Goal: Transaction & Acquisition: Subscribe to service/newsletter

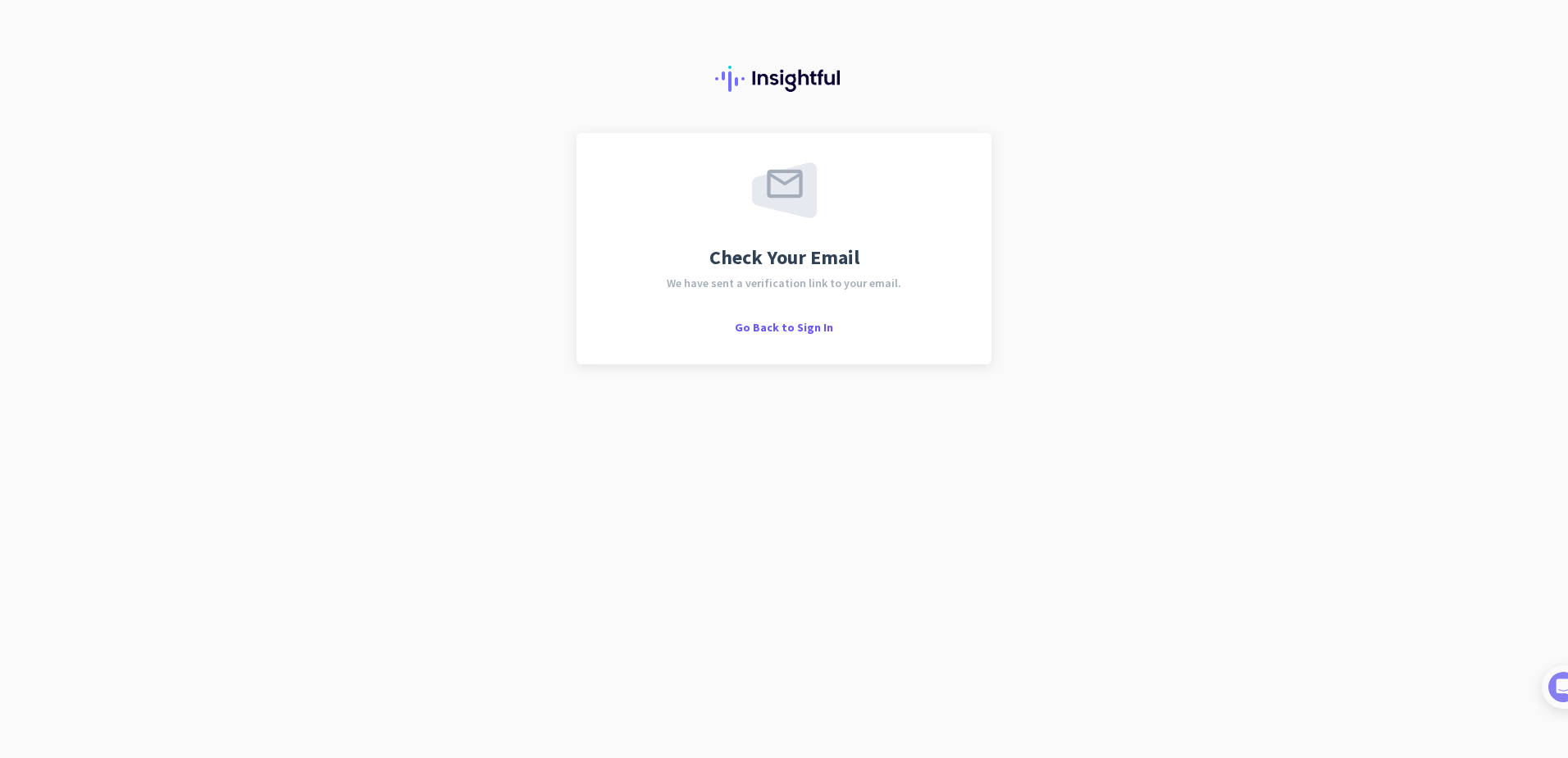
click at [806, 335] on div "Check Your Email We have sent a verification link to your email. Go Back to Sig…" at bounding box center [784, 248] width 415 height 231
click at [802, 330] on span "Go Back to Sign In" at bounding box center [784, 327] width 98 height 15
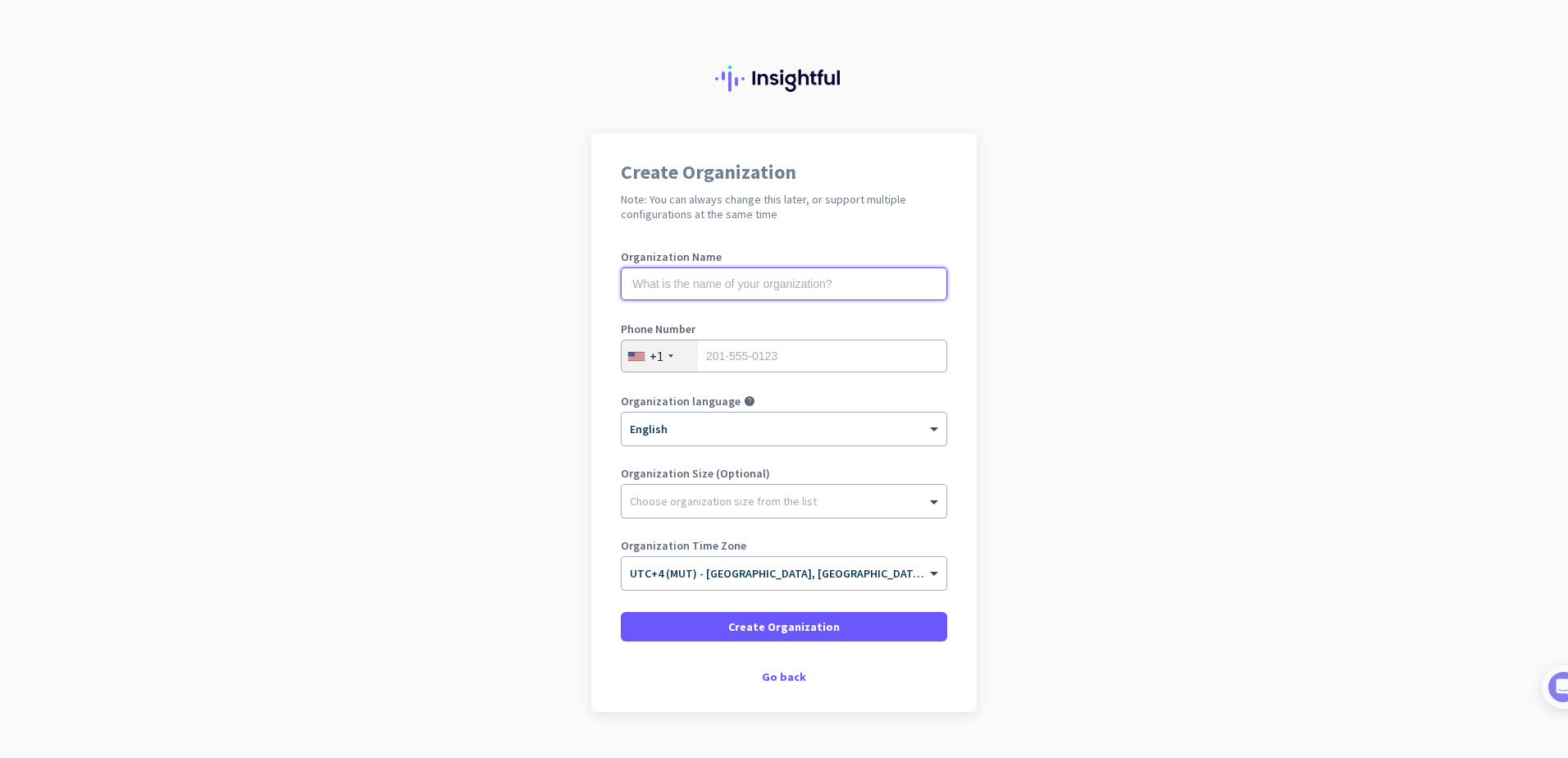
click at [755, 279] on input "text" at bounding box center [784, 283] width 326 height 33
type input "Honoris Educational Network"
click at [670, 347] on div "+1" at bounding box center [660, 356] width 76 height 31
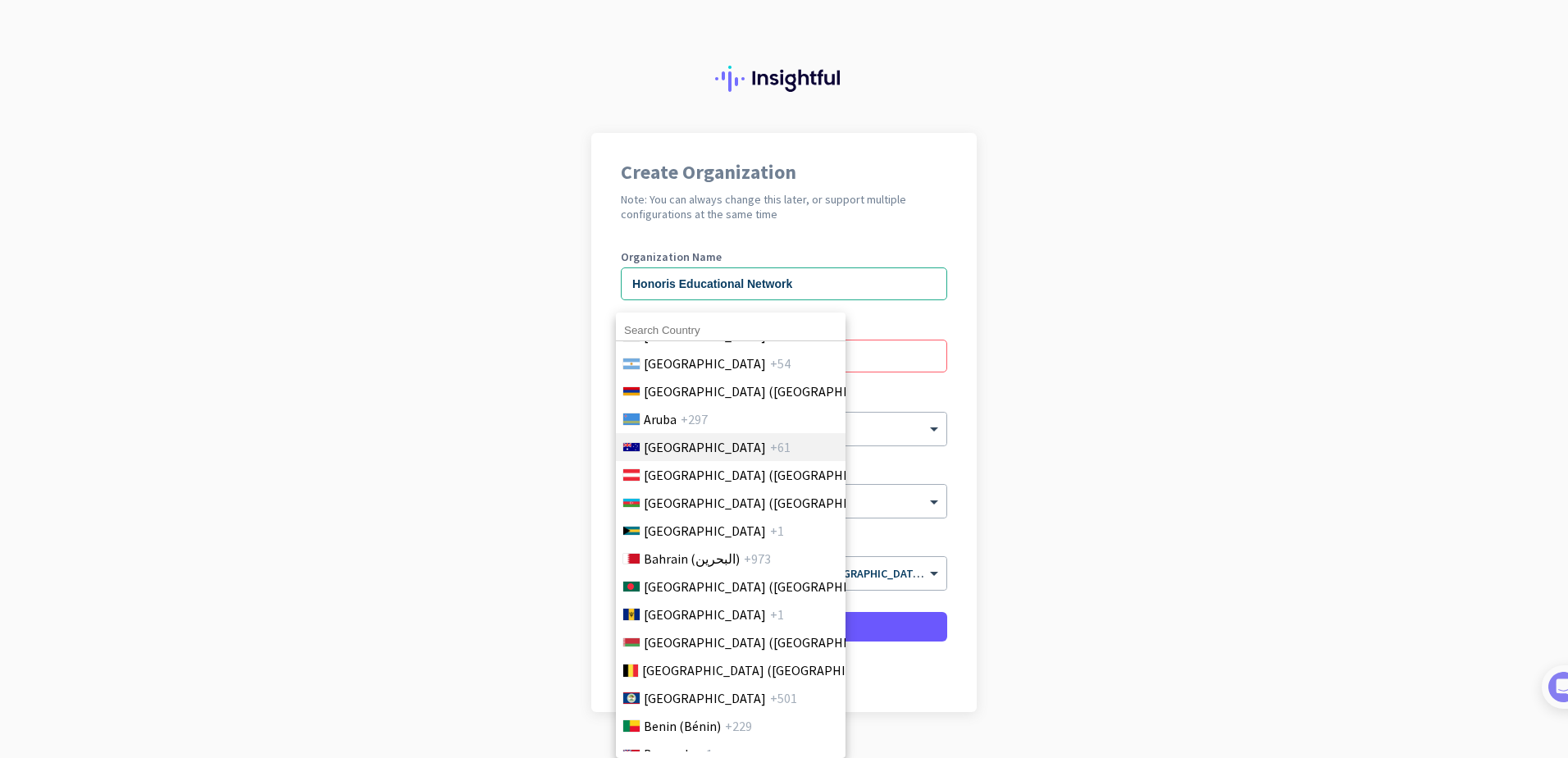
scroll to position [492, 0]
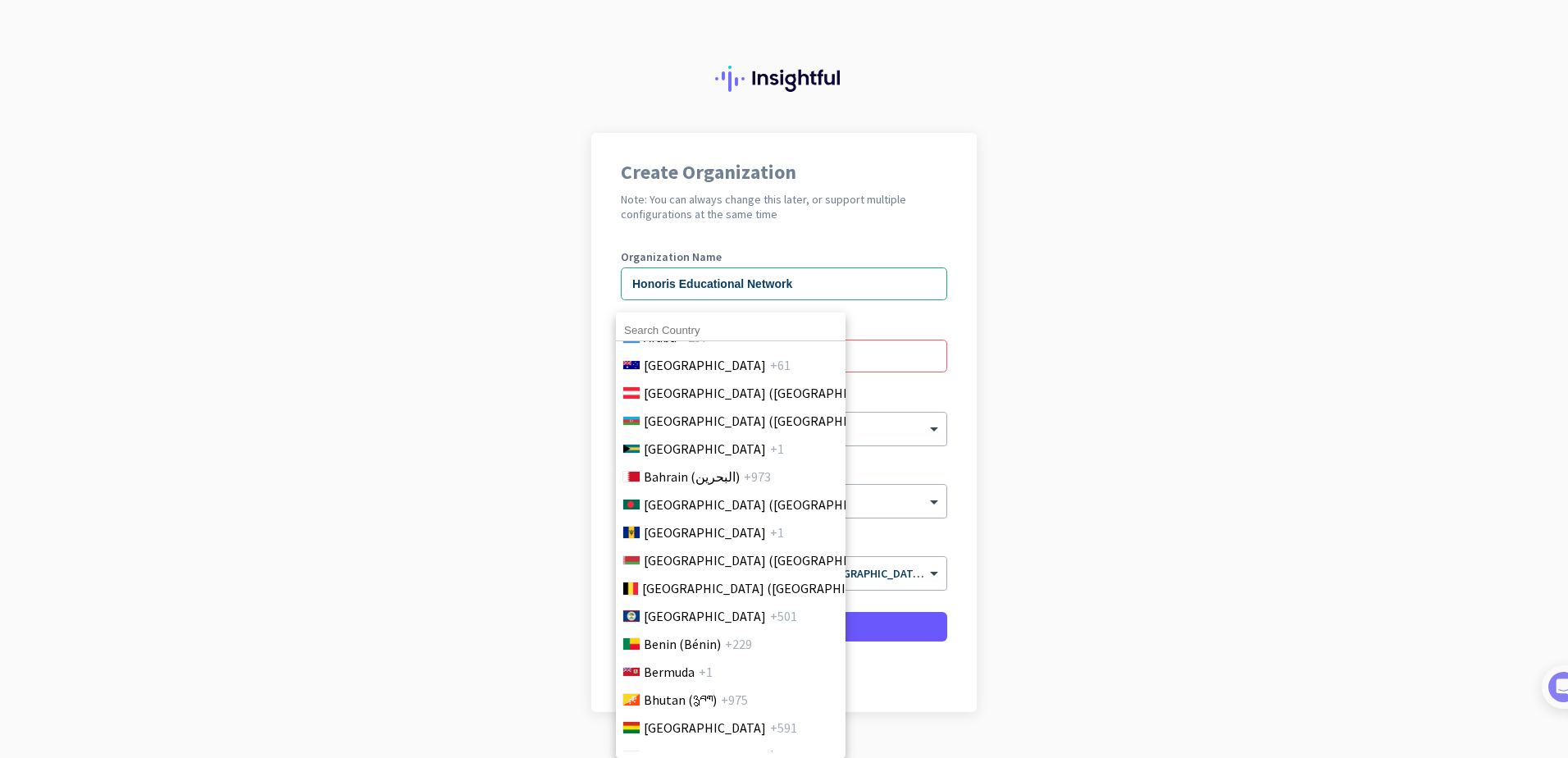
click at [686, 334] on input at bounding box center [730, 331] width 230 height 21
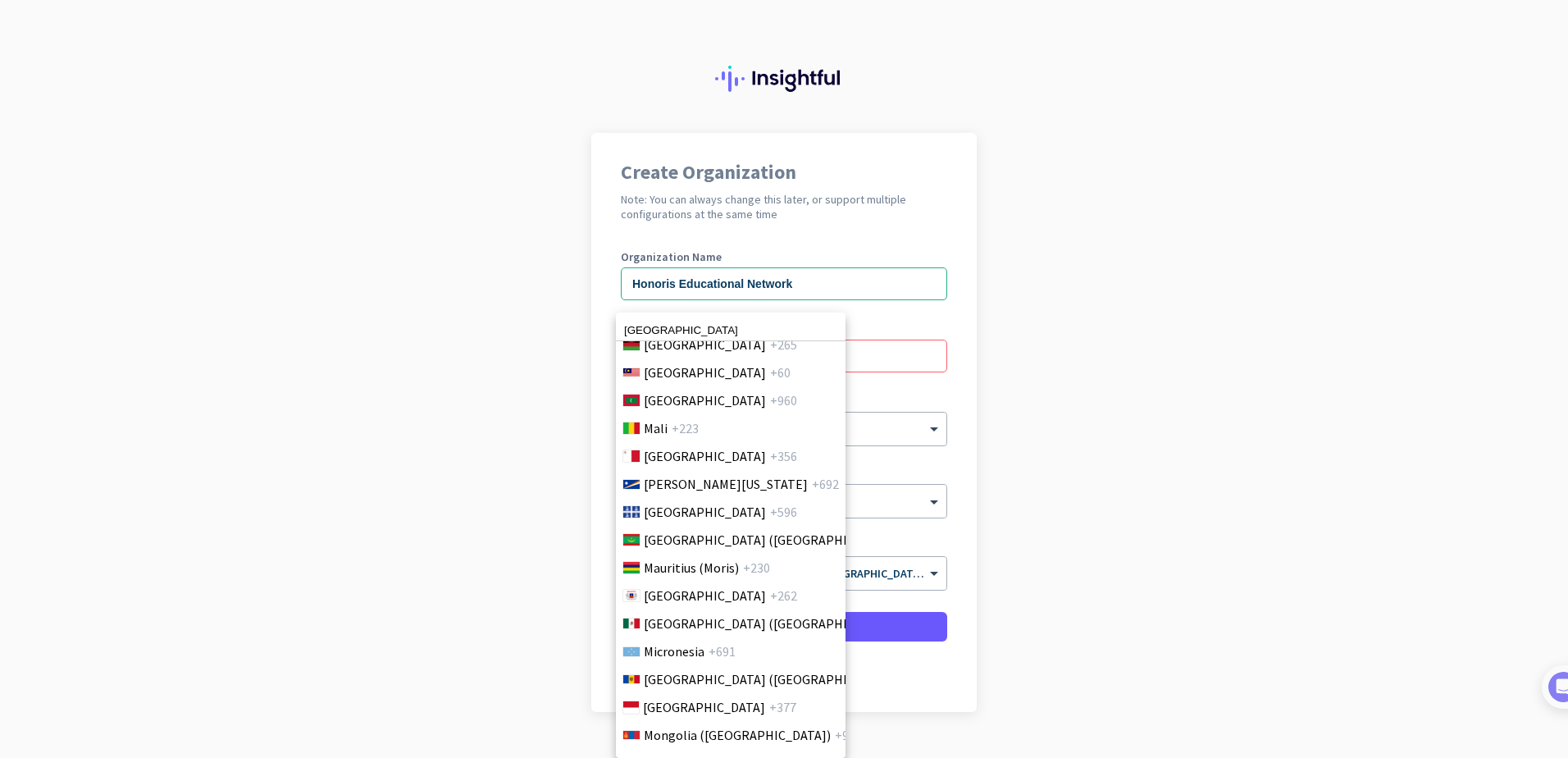
scroll to position [3775, 0]
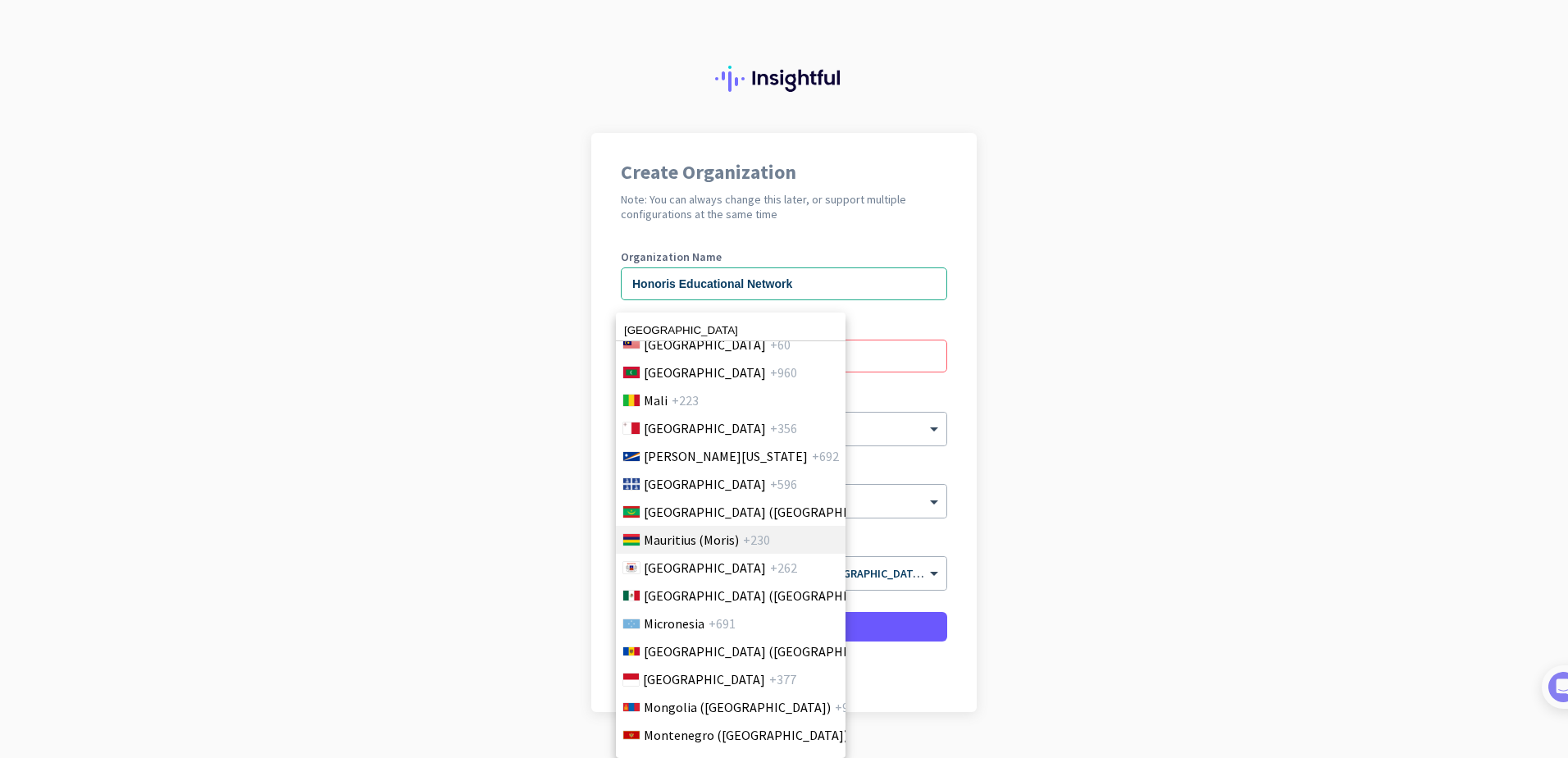
type input "[GEOGRAPHIC_DATA]"
click at [700, 530] on span "Mauritius (Moris)" at bounding box center [692, 540] width 96 height 19
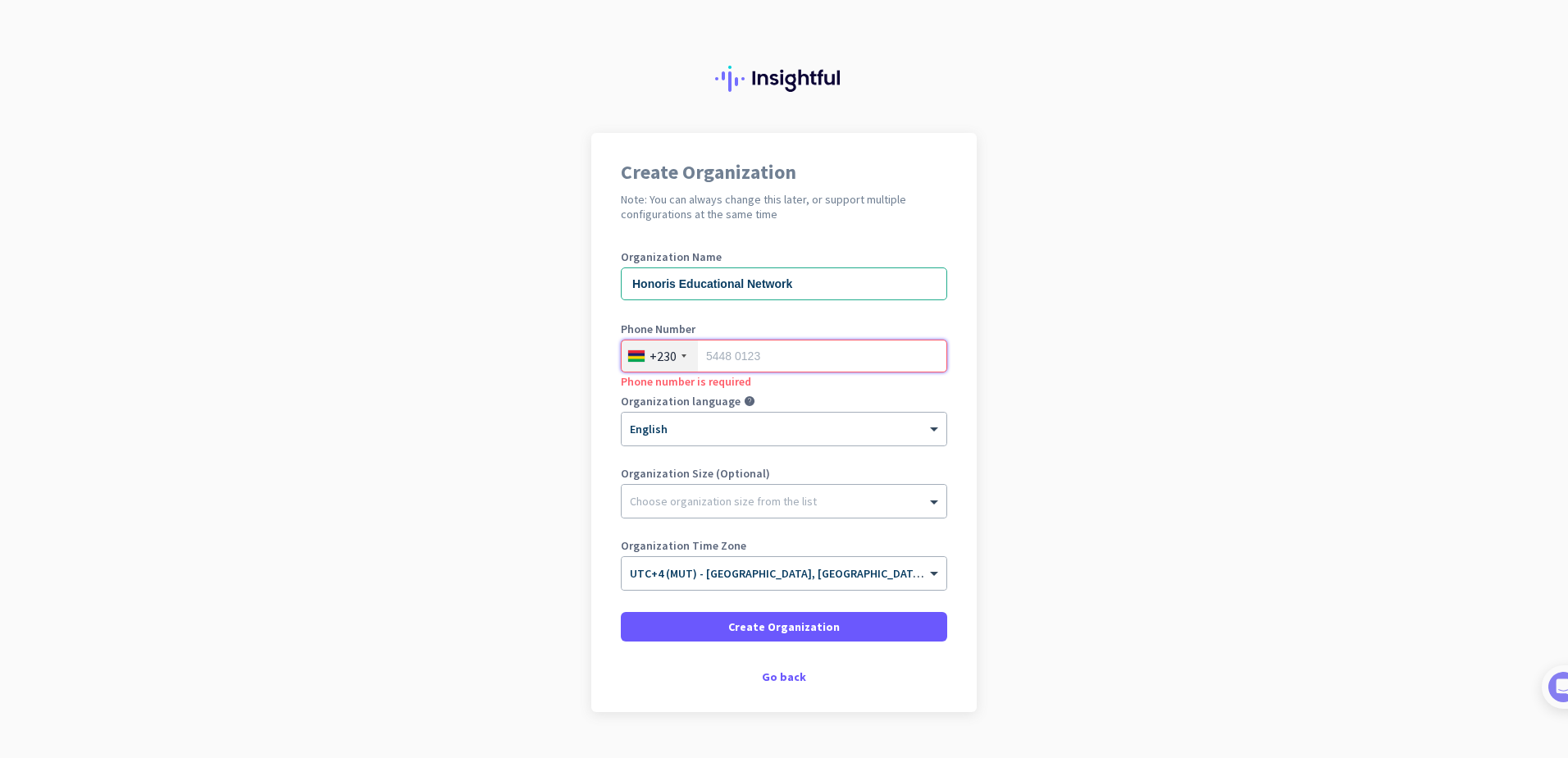
click at [769, 365] on input "tel" at bounding box center [784, 356] width 326 height 33
type input "59876250"
click at [713, 504] on div at bounding box center [784, 497] width 325 height 17
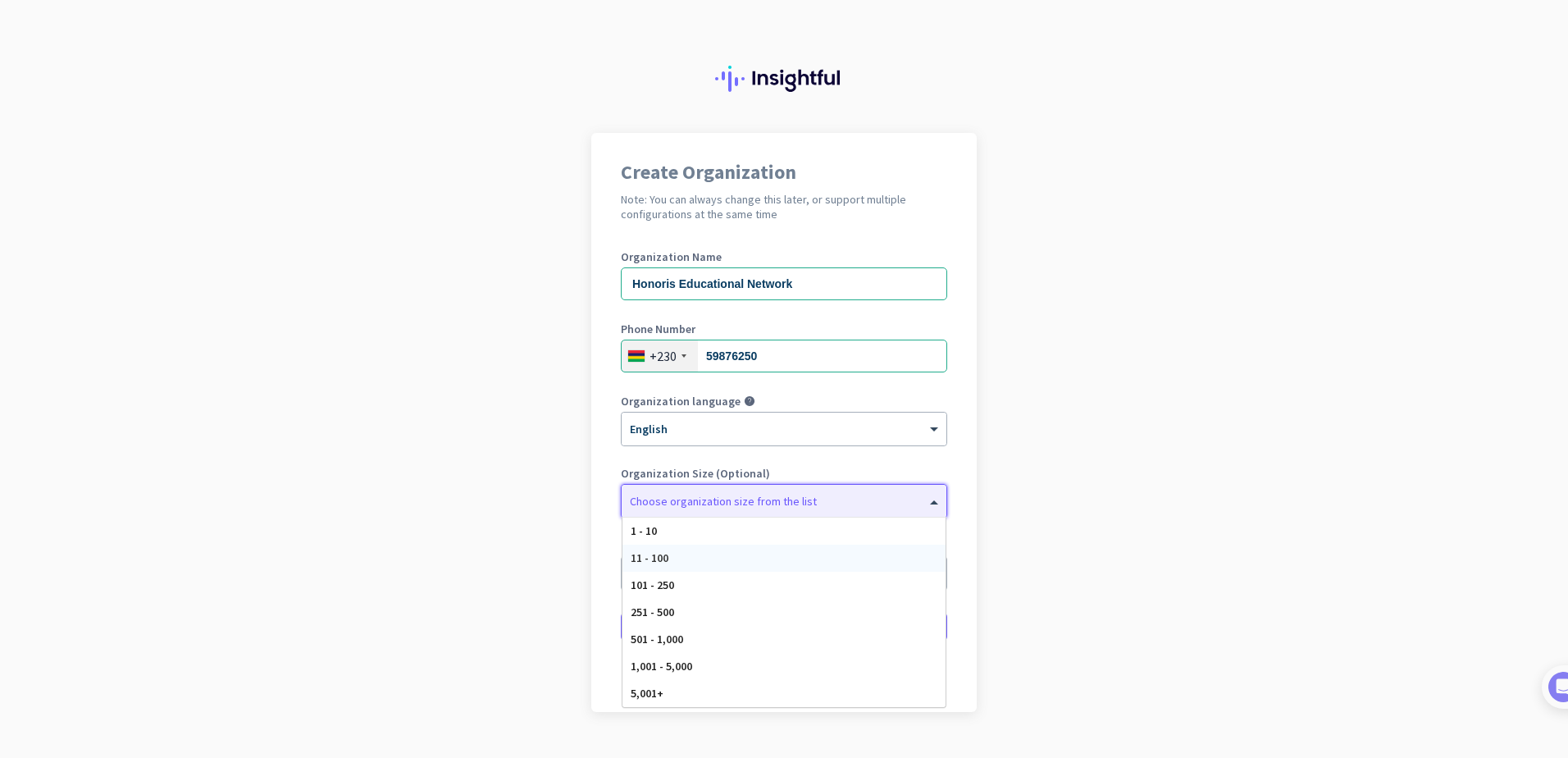
click at [685, 562] on div "11 - 100" at bounding box center [784, 558] width 323 height 27
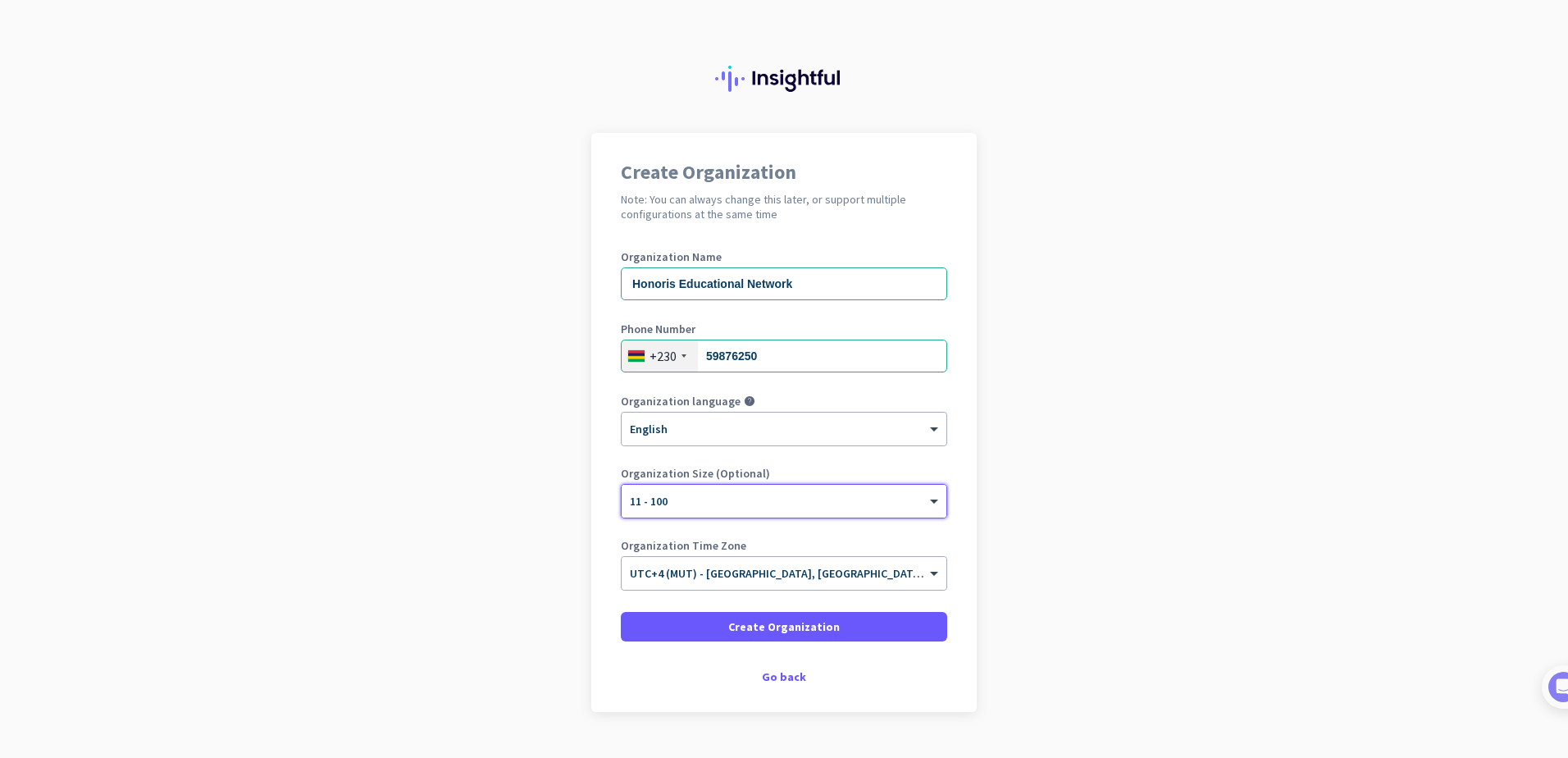
click at [1071, 483] on app-onboarding-organization "Create Organization Note: You can always change this later, or support multiple…" at bounding box center [784, 463] width 1568 height 661
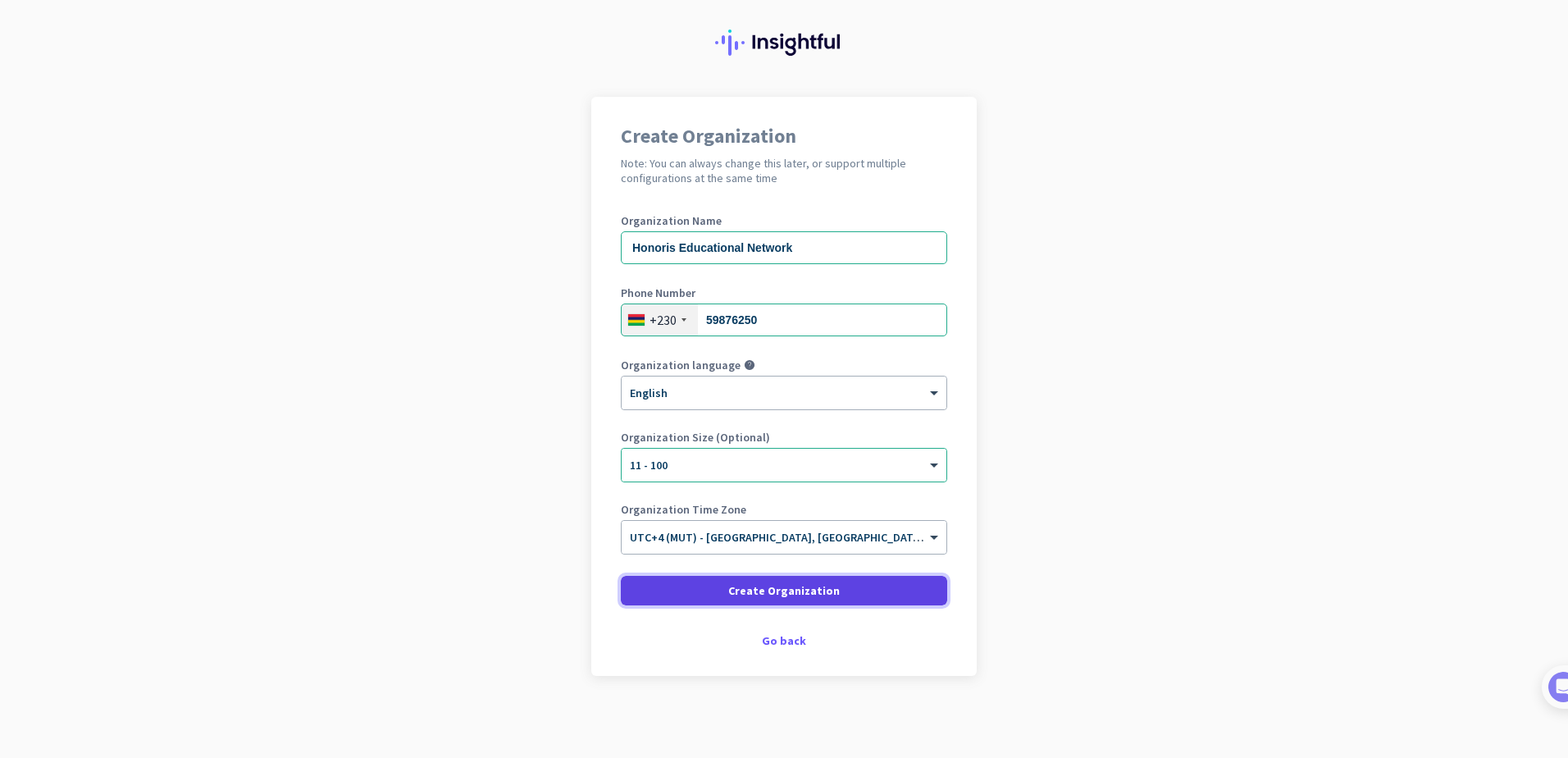
click at [763, 591] on span "Create Organization" at bounding box center [784, 590] width 111 height 17
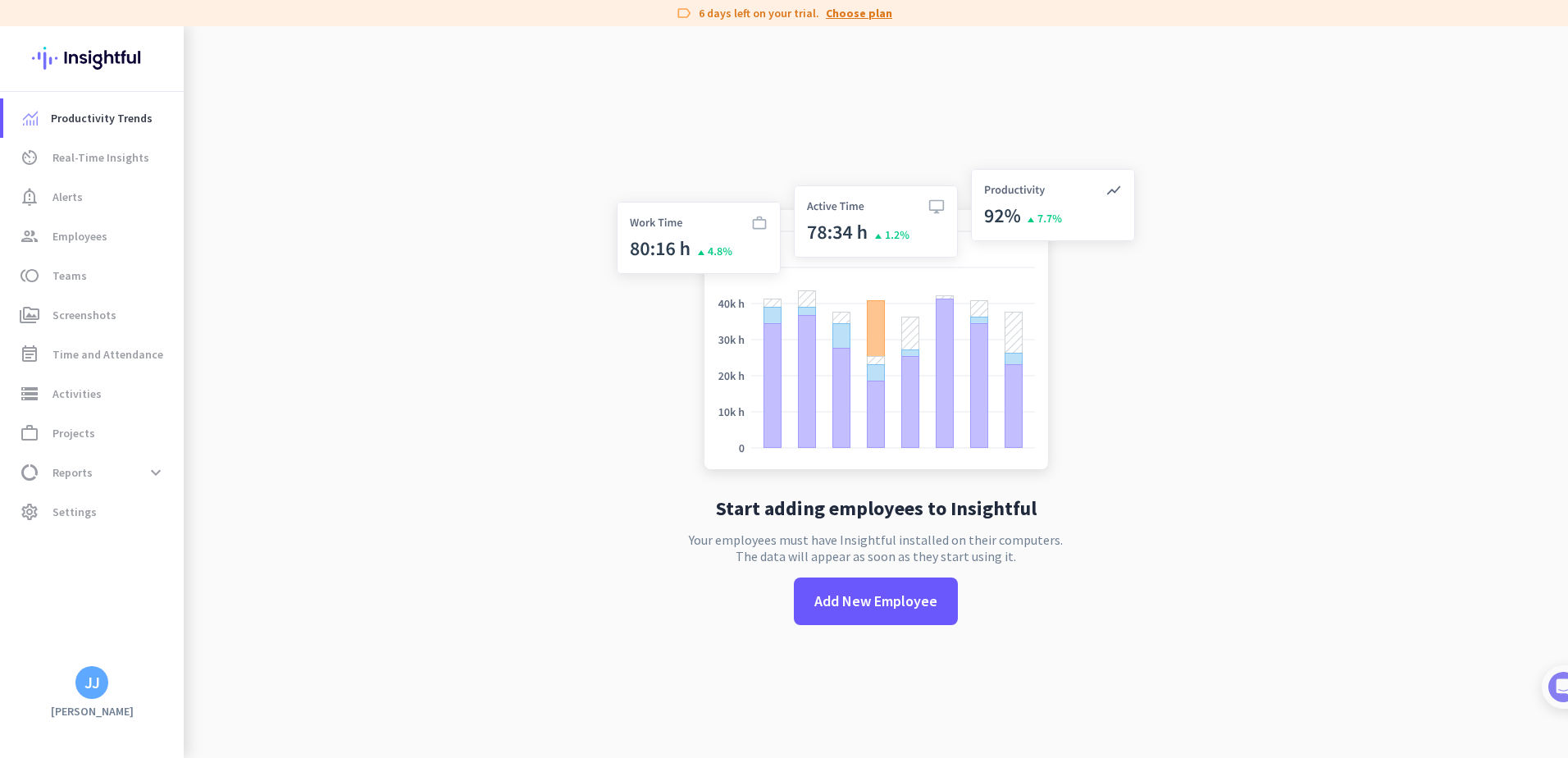
click at [877, 10] on link "Choose plan" at bounding box center [859, 13] width 66 height 17
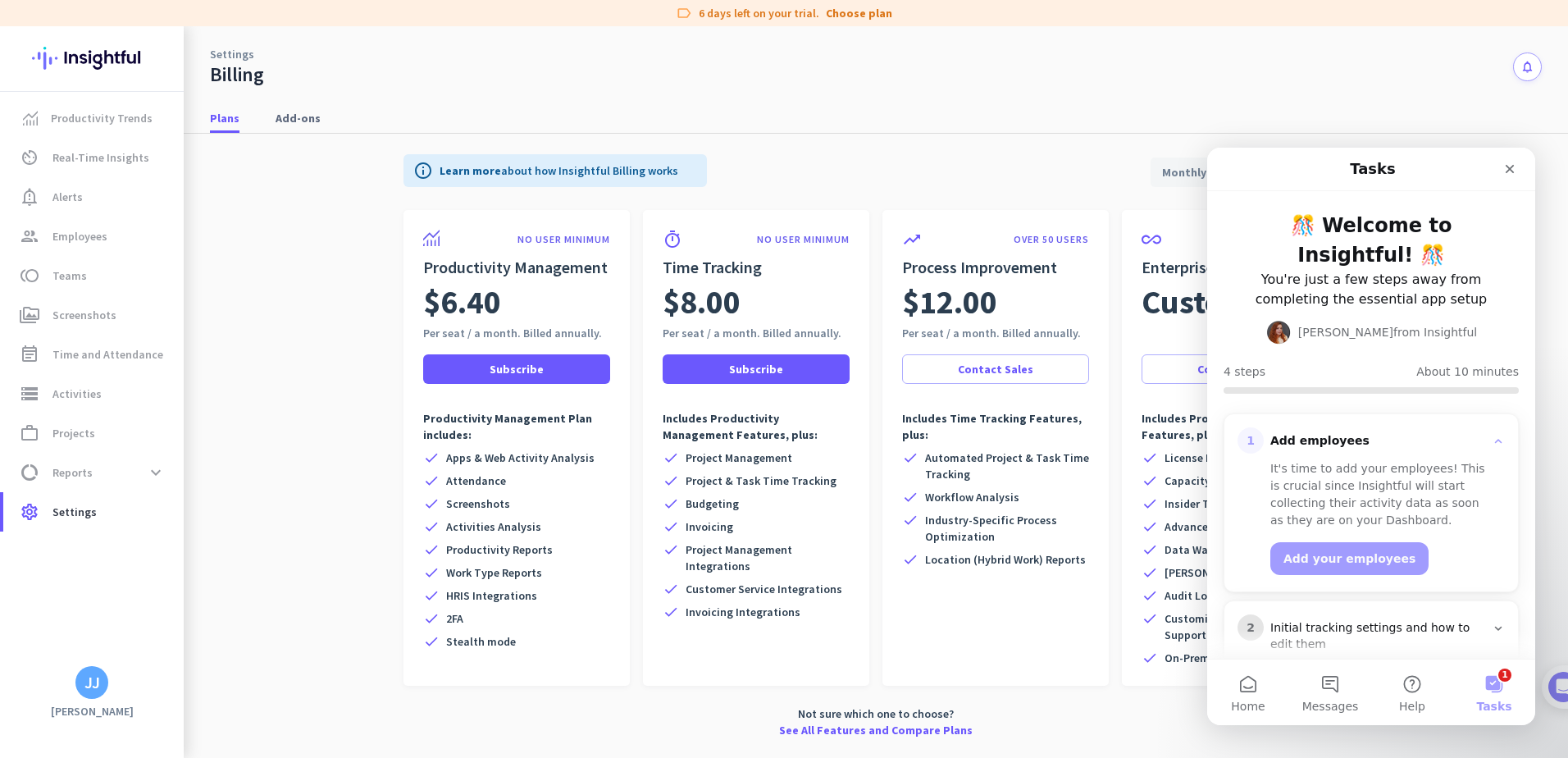
click at [937, 88] on nav "Plans Add-ons" at bounding box center [876, 110] width 1384 height 47
click at [512, 374] on span "Subscribe" at bounding box center [516, 369] width 54 height 17
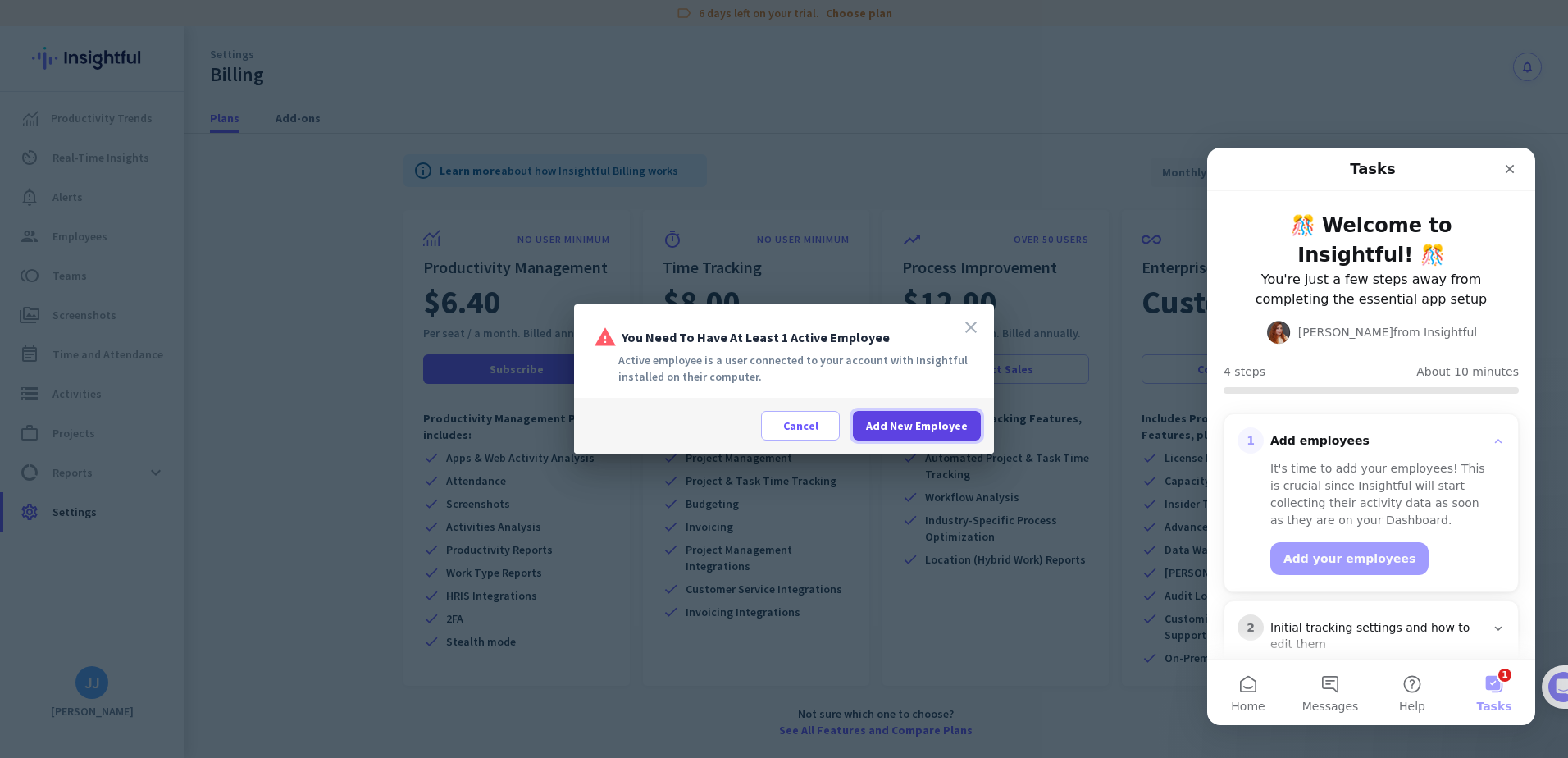
click at [912, 422] on span "Add New Employee" at bounding box center [916, 425] width 102 height 17
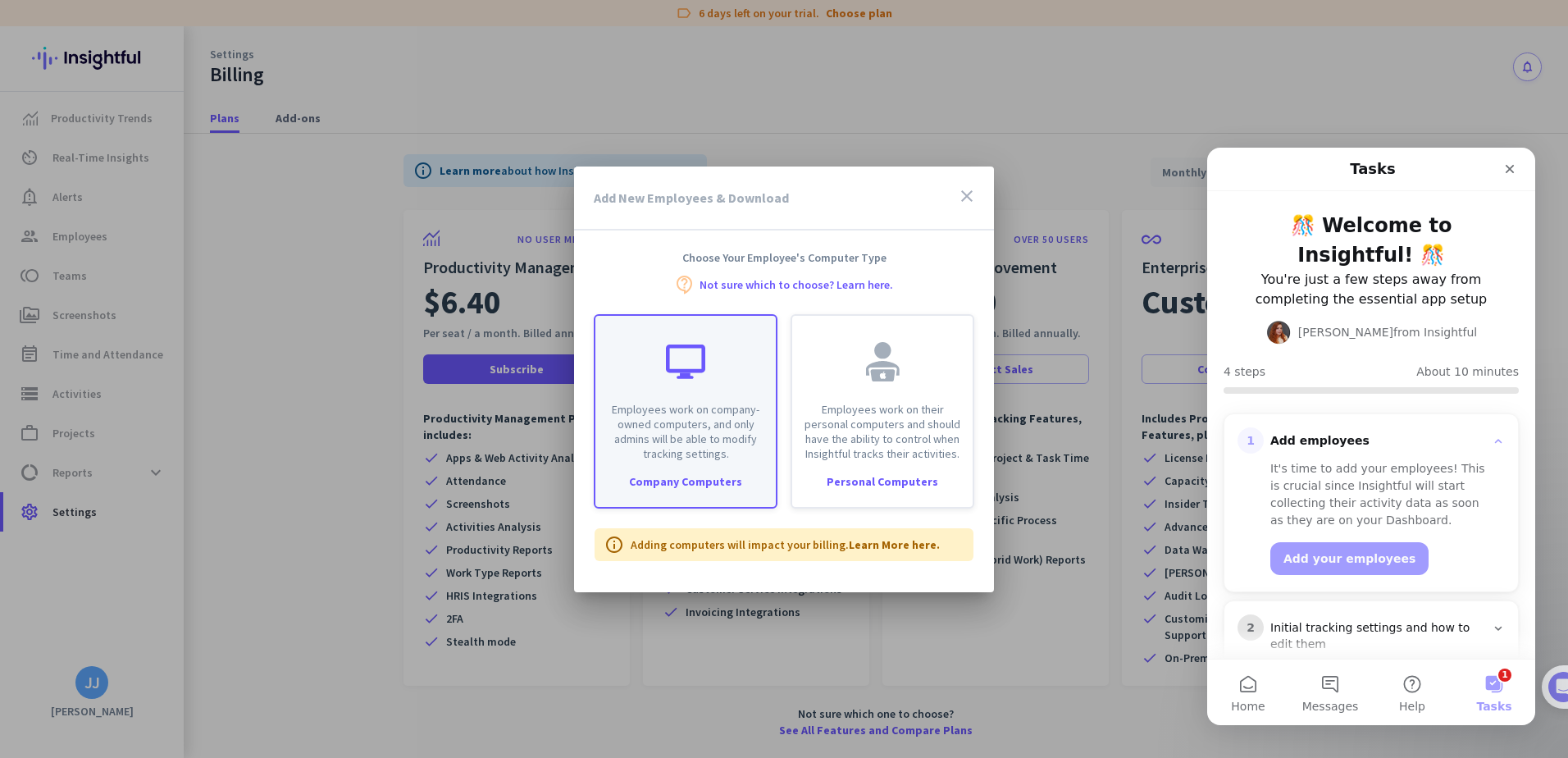
click at [670, 492] on div "Employees work on company-owned computers, and only admins will be able to modi…" at bounding box center [685, 411] width 184 height 195
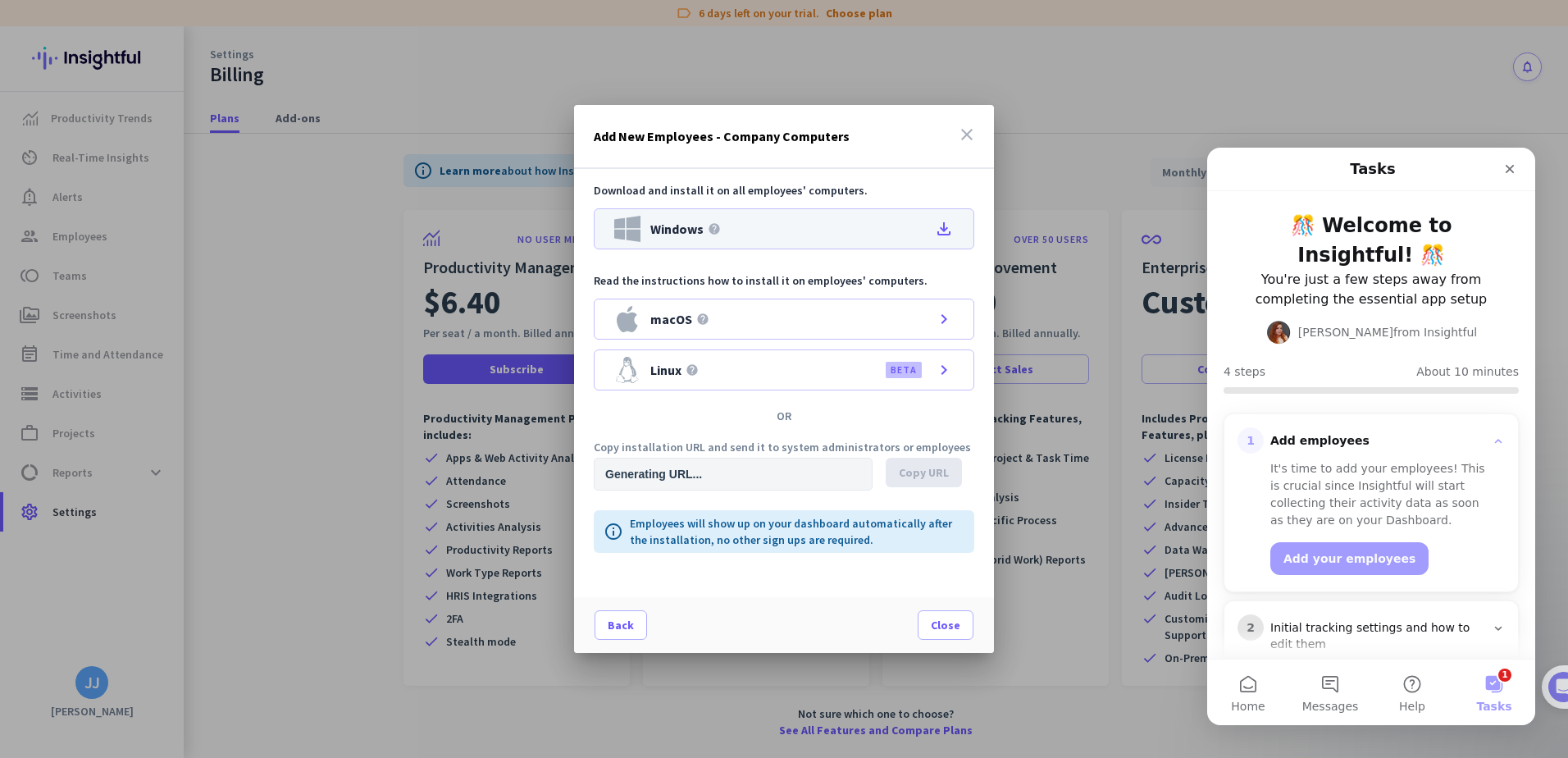
type input "[URL][DOMAIN_NAME]"
click at [945, 229] on icon "file_download" at bounding box center [944, 229] width 19 height 19
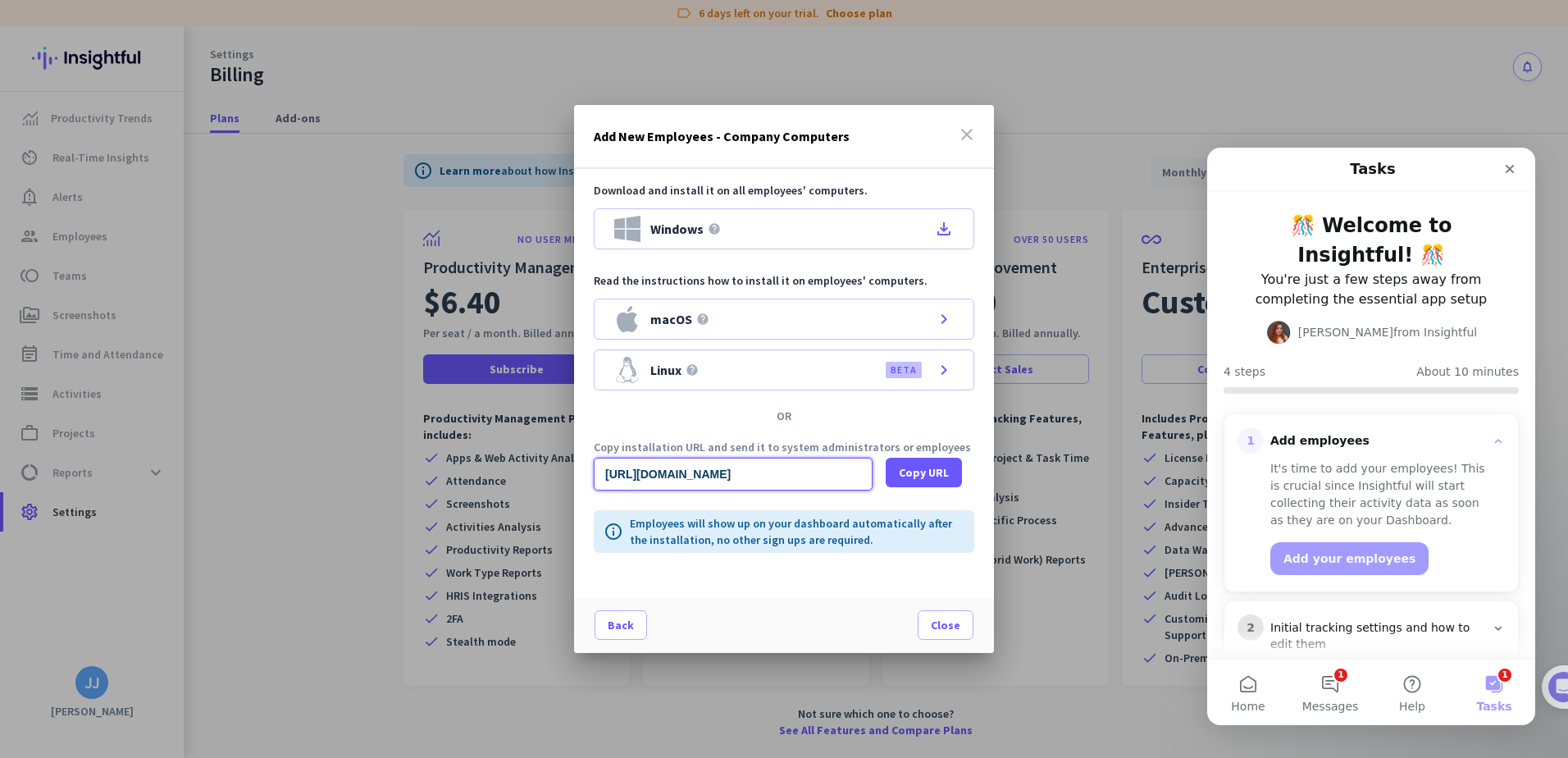
click at [762, 471] on input "[URL][DOMAIN_NAME]" at bounding box center [732, 473] width 279 height 33
click at [916, 474] on span "Copy URL" at bounding box center [923, 472] width 50 height 17
click at [1517, 171] on div "Close" at bounding box center [1509, 168] width 29 height 29
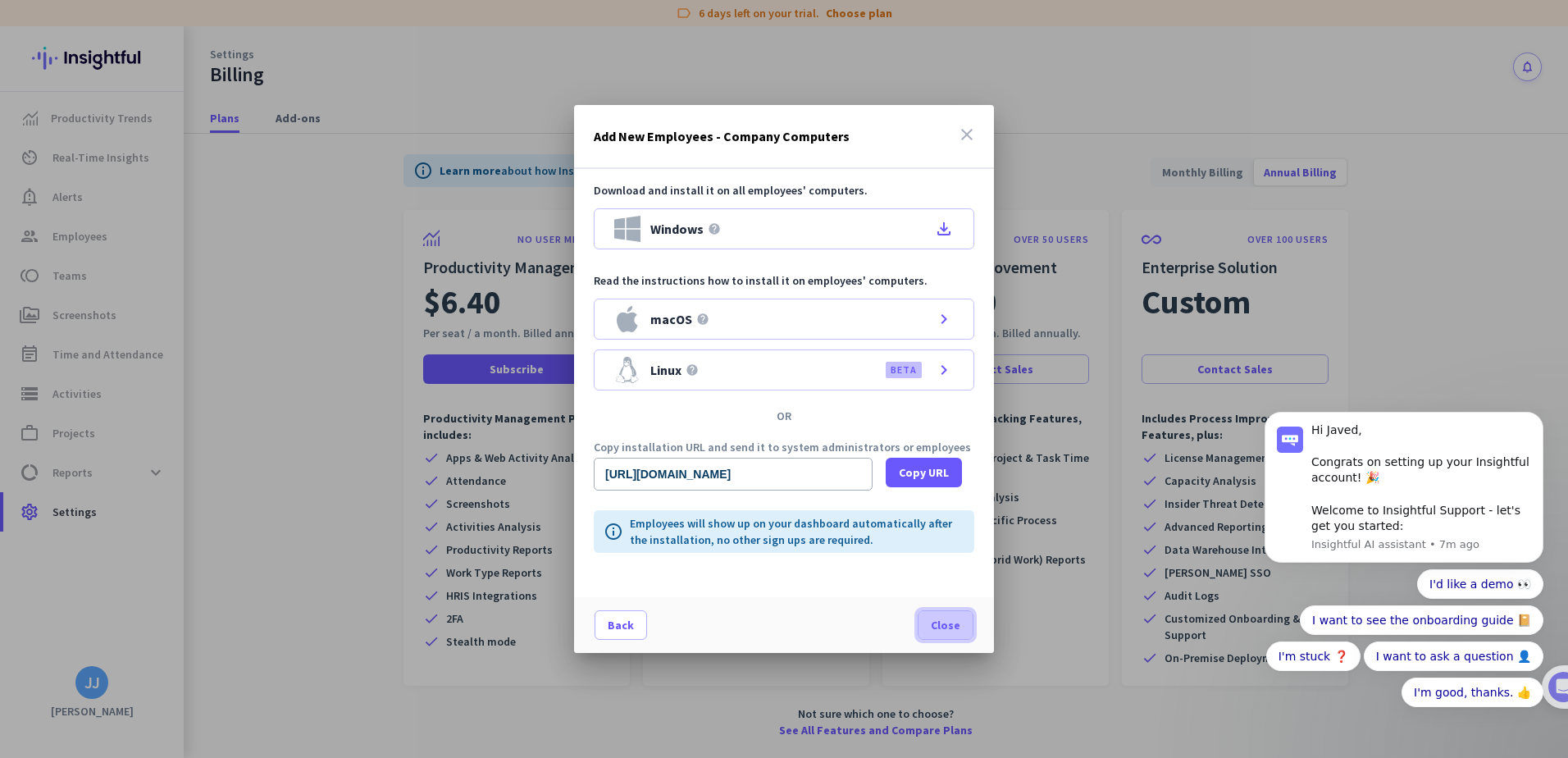
click at [964, 629] on span at bounding box center [945, 624] width 54 height 40
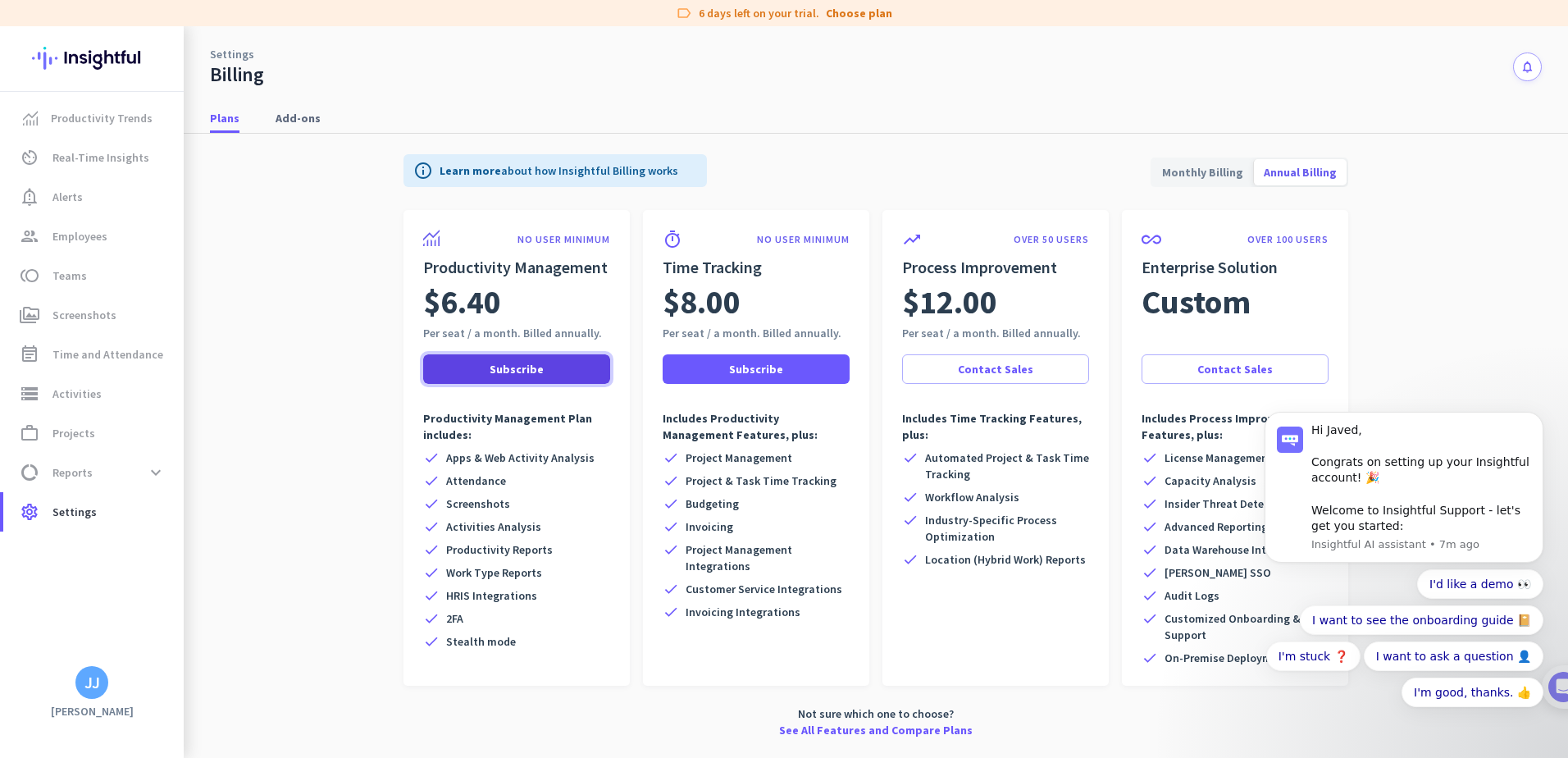
click at [546, 372] on span at bounding box center [516, 369] width 187 height 40
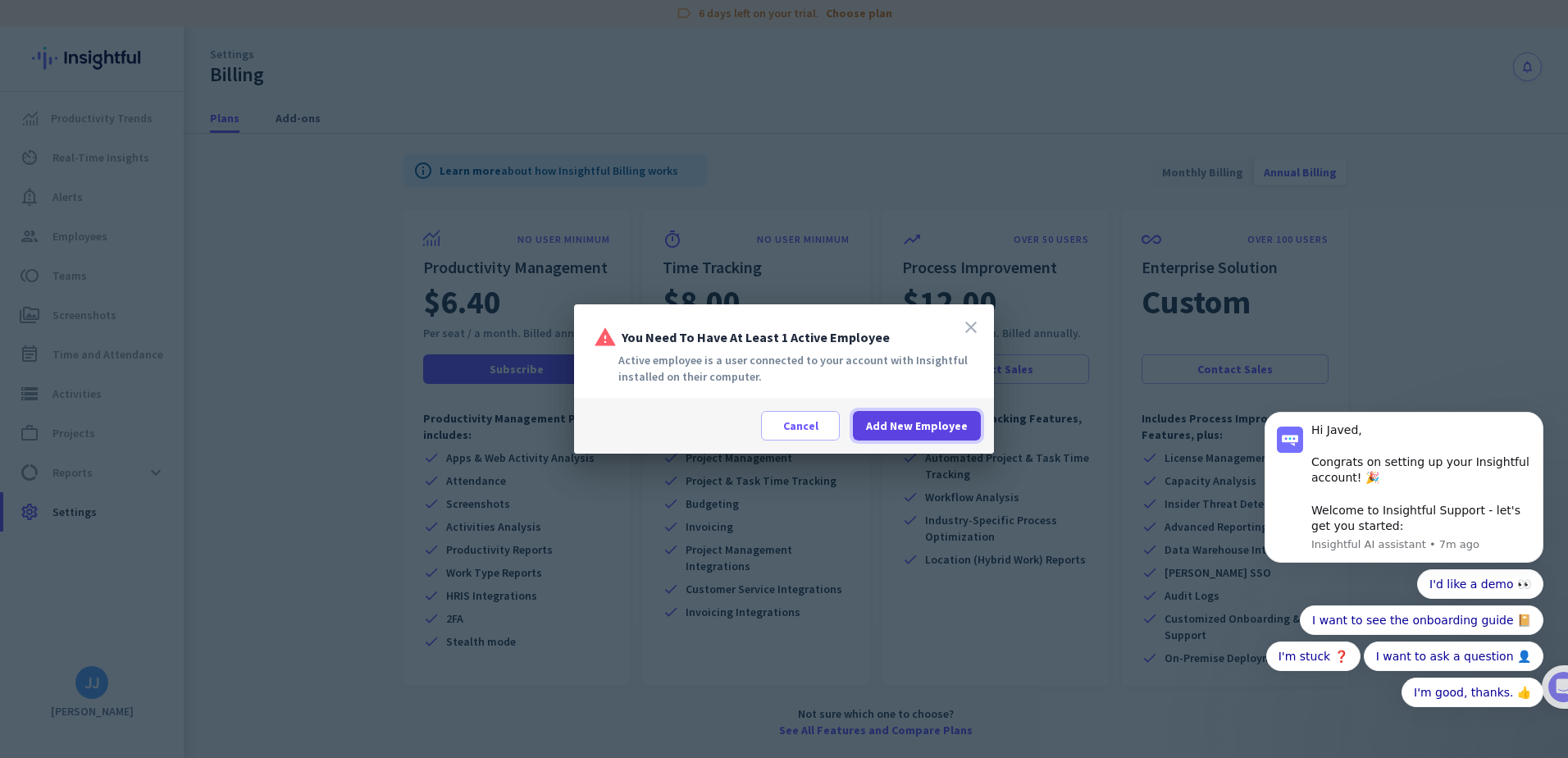
click at [876, 430] on span "Add New Employee" at bounding box center [916, 425] width 102 height 17
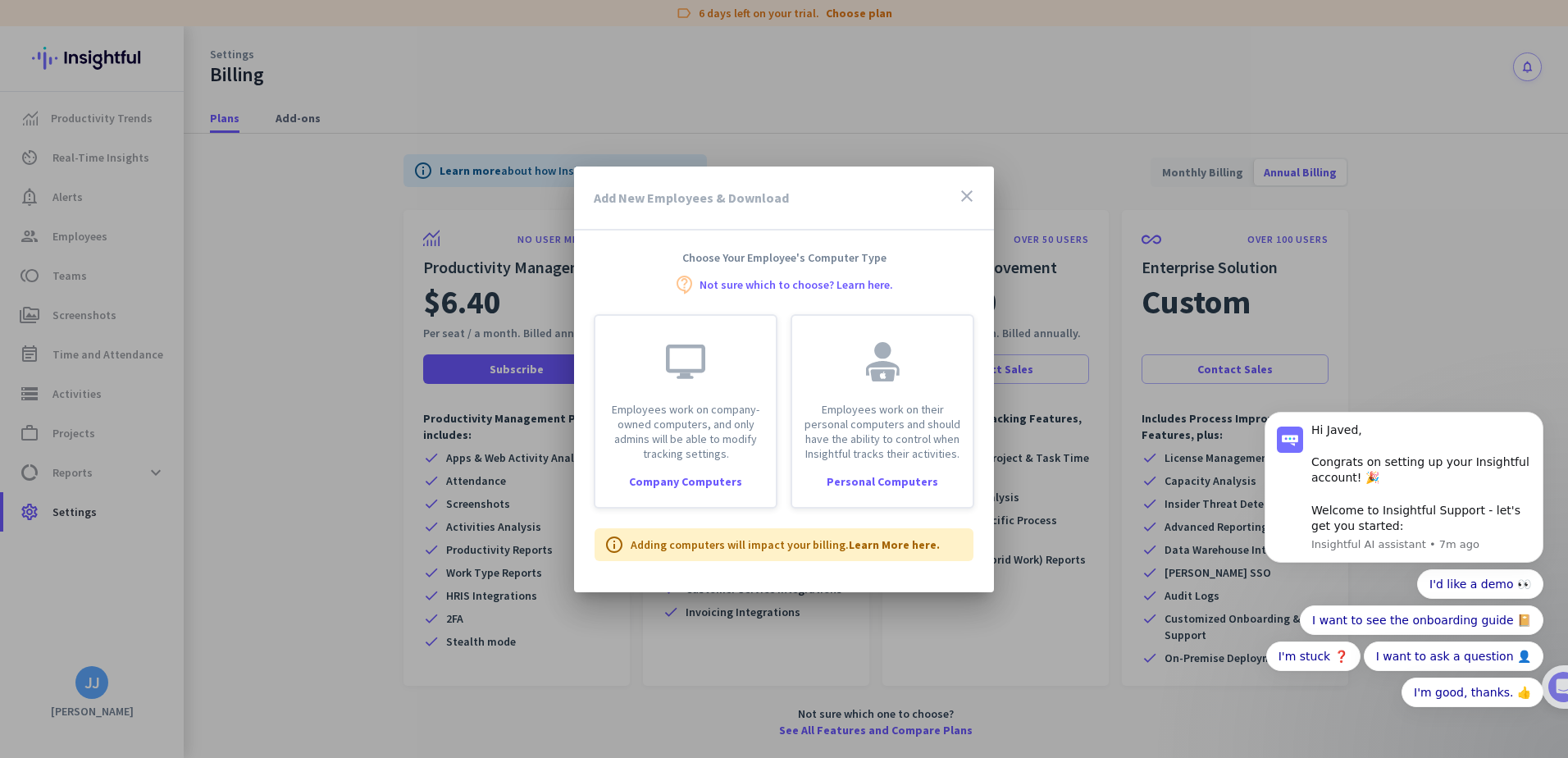
click at [971, 186] on icon "close" at bounding box center [967, 195] width 19 height 19
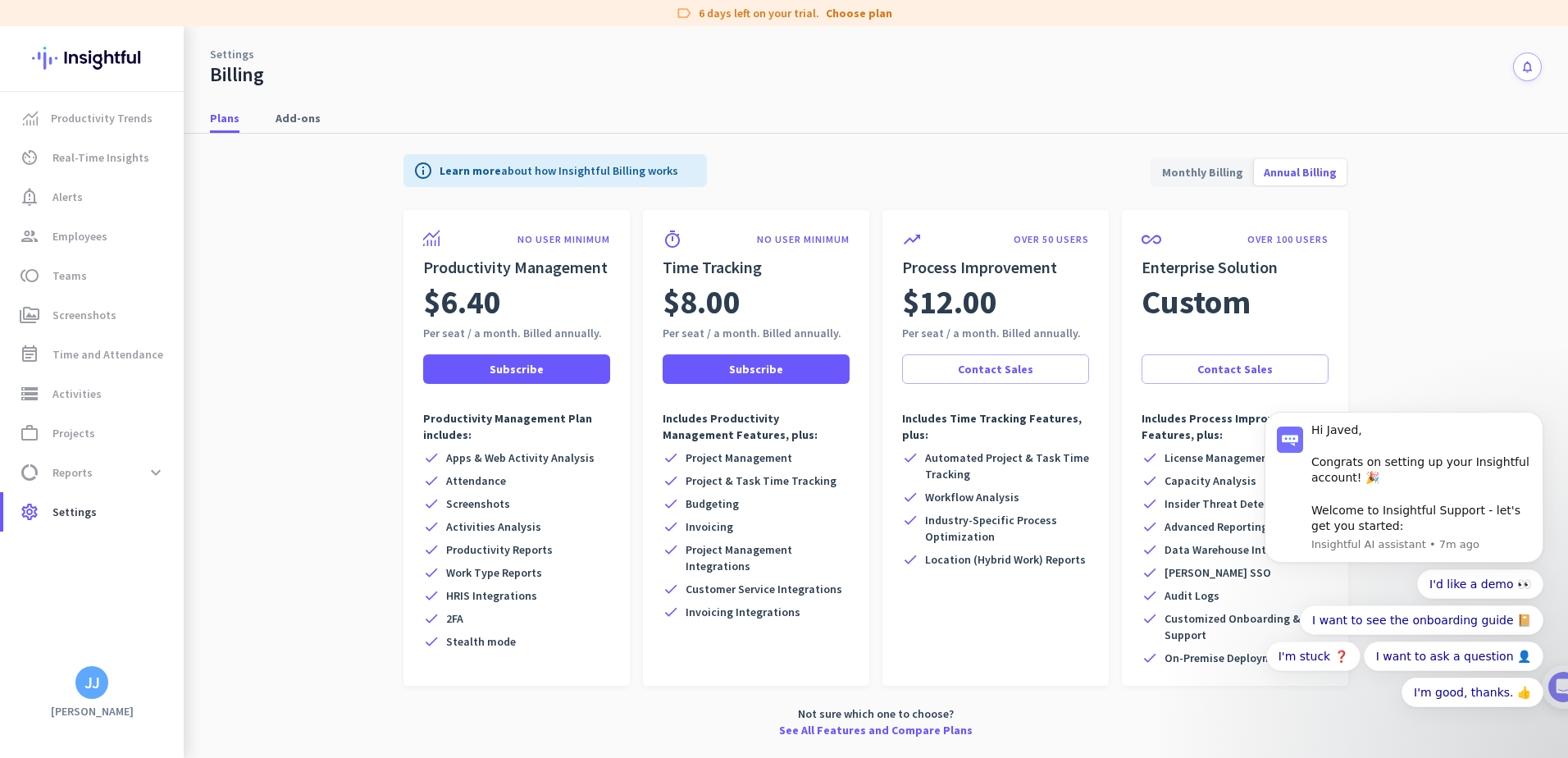
click at [753, 107] on div "Plans Add-ons" at bounding box center [876, 119] width 1384 height 30
